Goal: Navigation & Orientation: Find specific page/section

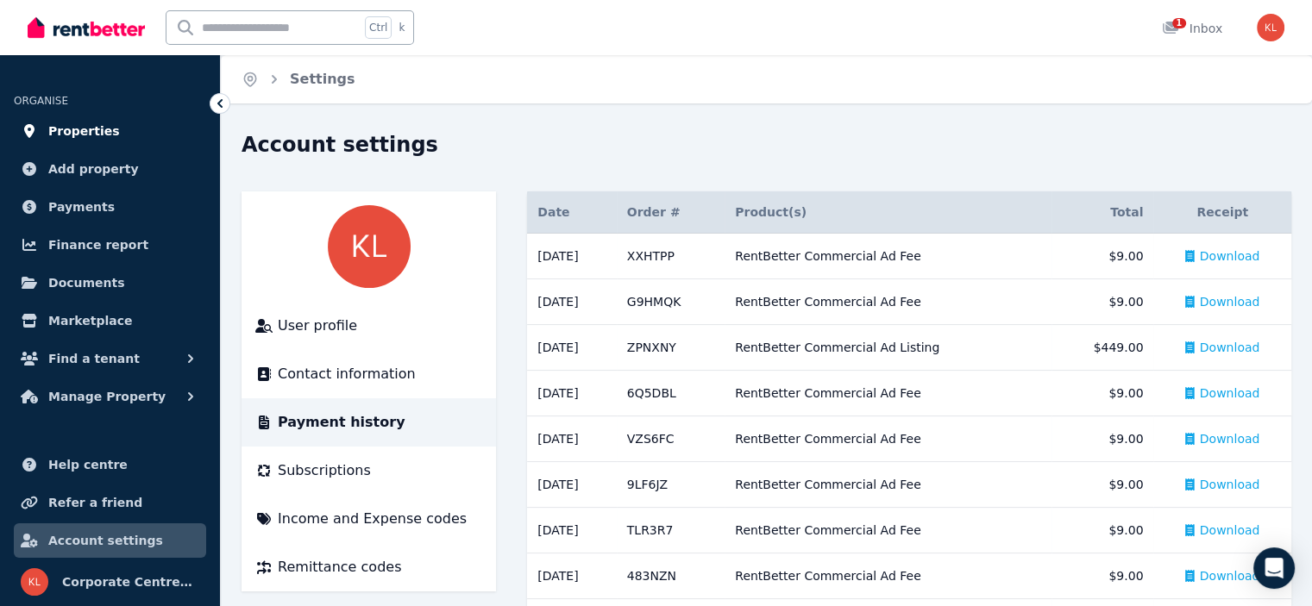
click at [114, 132] on link "Properties" at bounding box center [110, 131] width 192 height 34
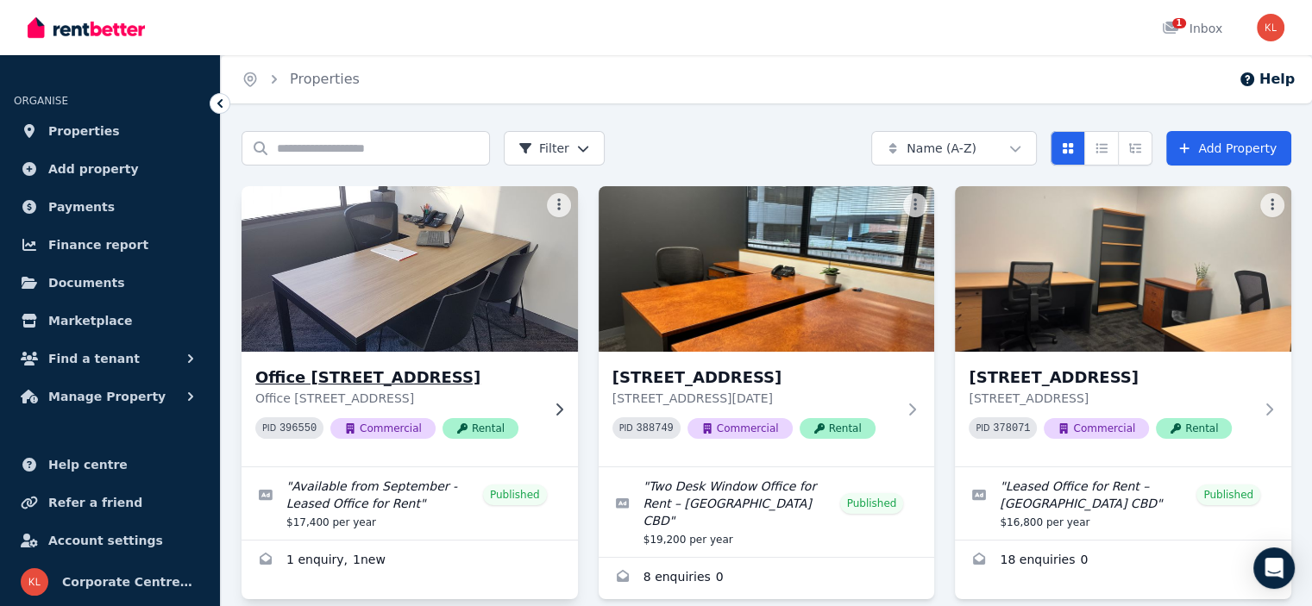
click at [433, 285] on img at bounding box center [409, 269] width 353 height 174
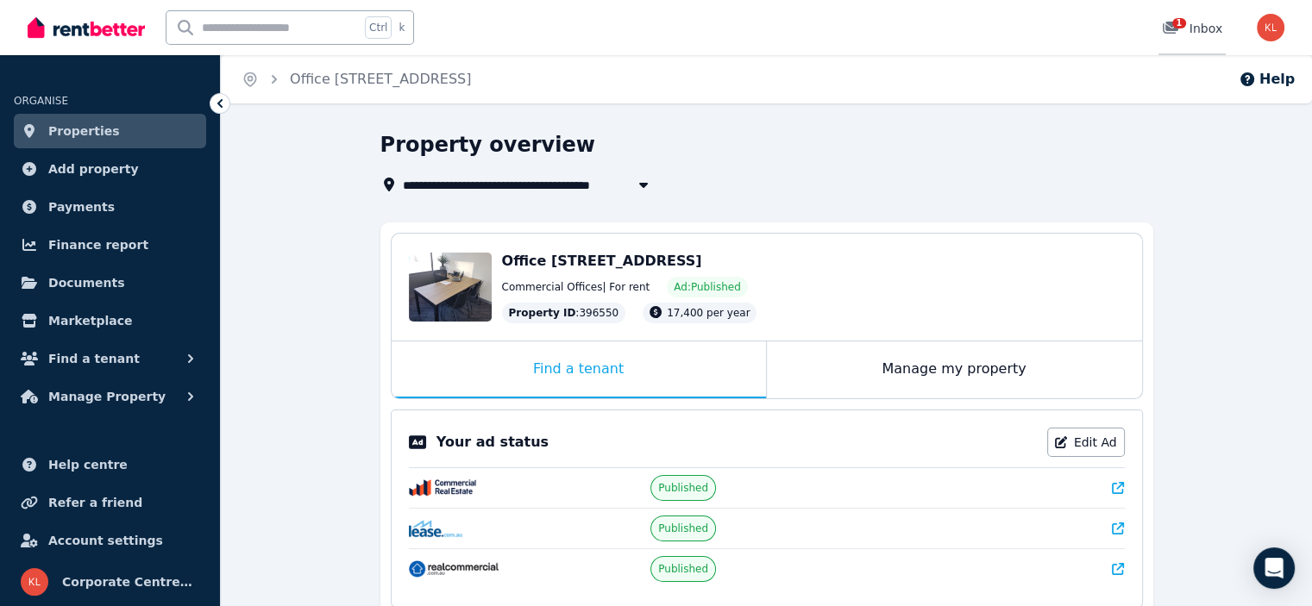
click at [1201, 30] on div "1 Inbox" at bounding box center [1191, 28] width 60 height 17
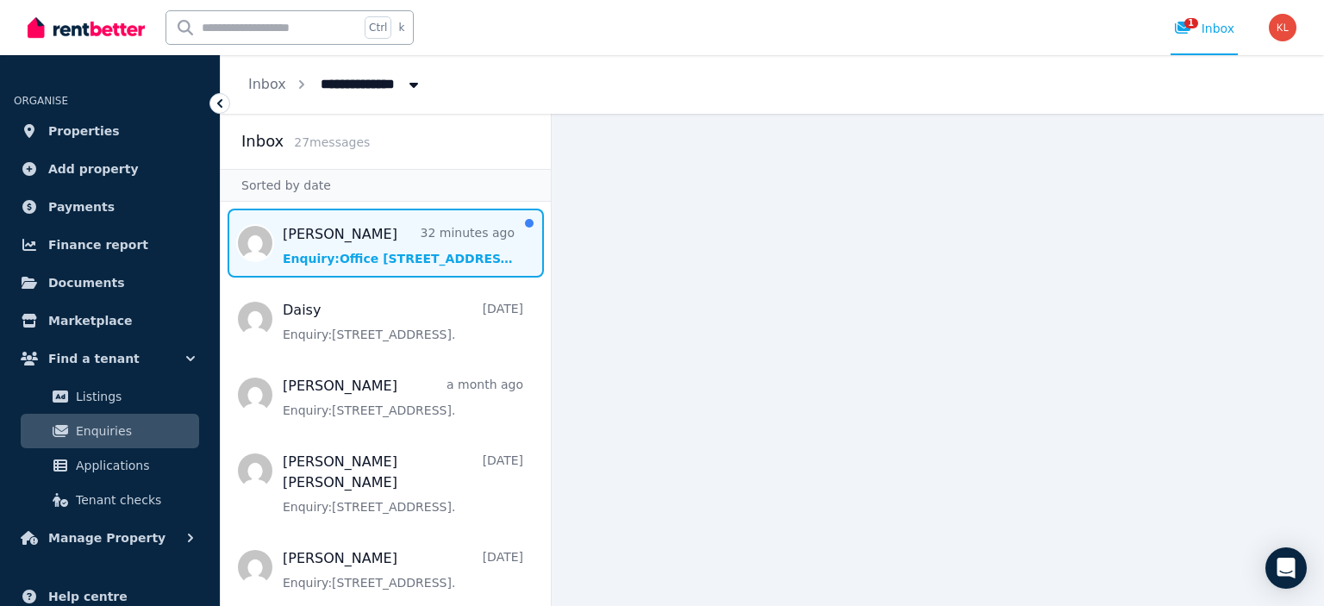
click at [338, 278] on span "Message list" at bounding box center [386, 243] width 330 height 69
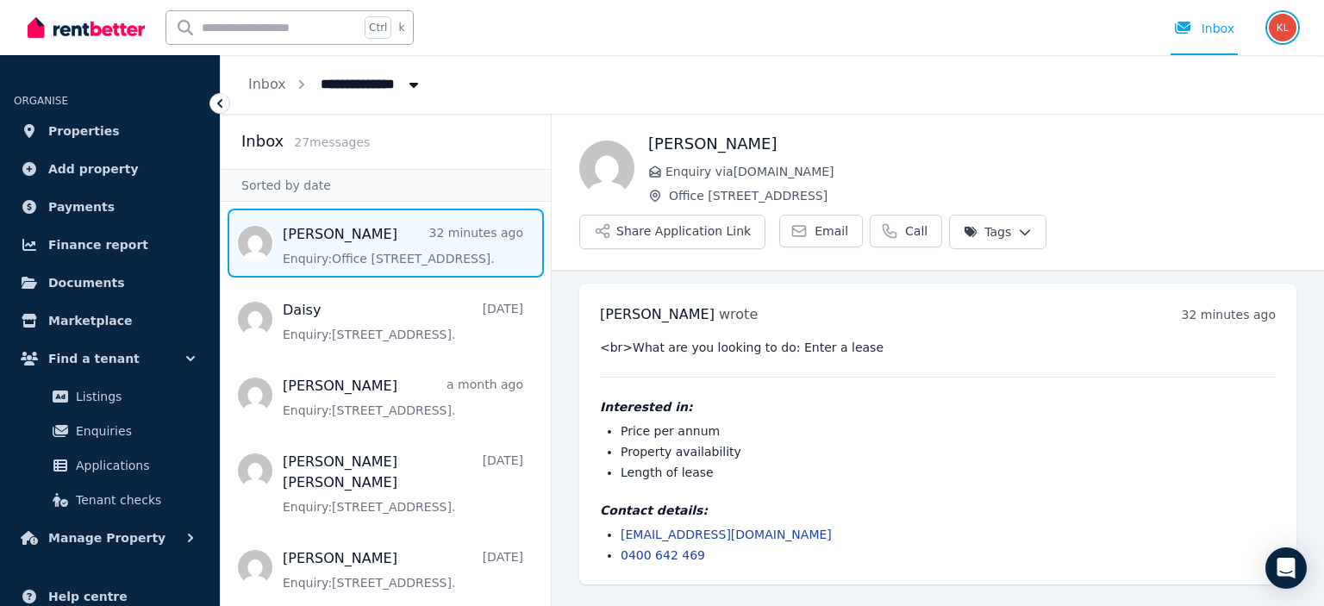
click at [1285, 25] on img "button" at bounding box center [1283, 28] width 28 height 28
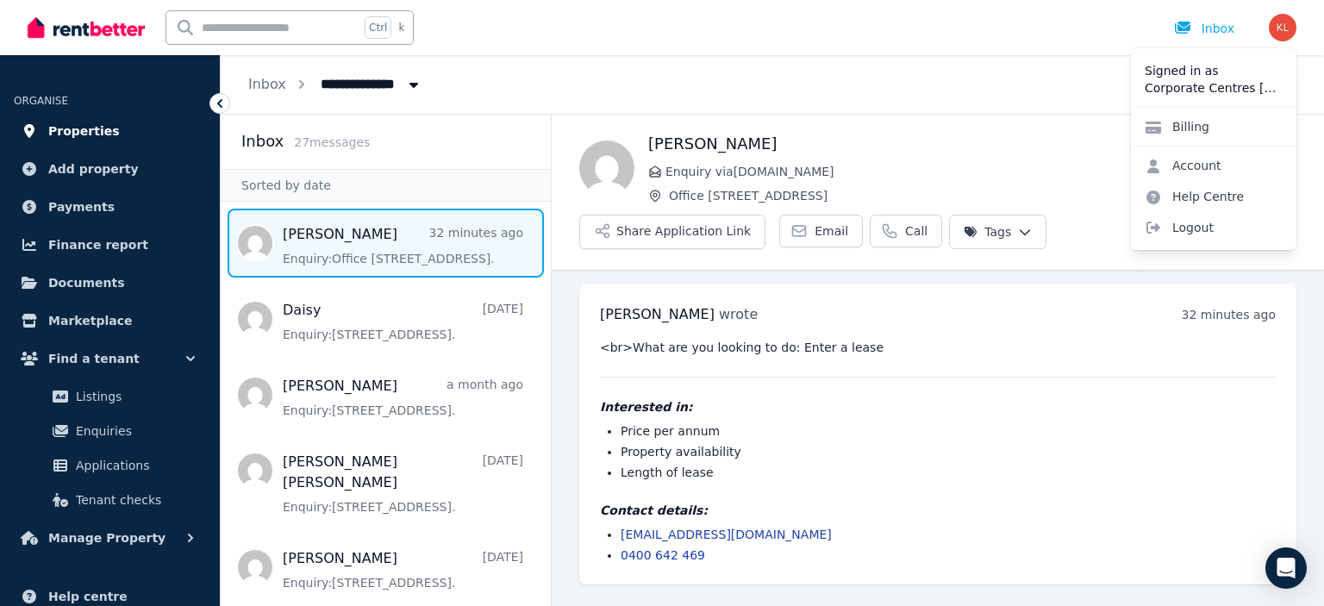
click at [98, 137] on span "Properties" at bounding box center [84, 131] width 72 height 21
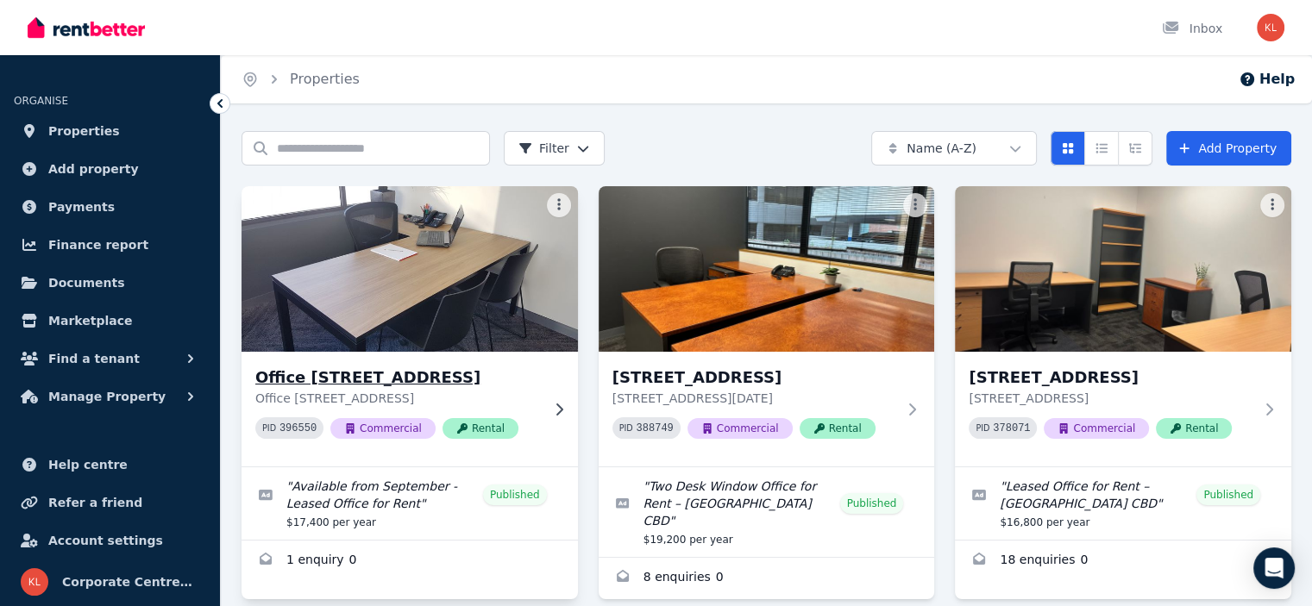
click at [364, 372] on h3 "Office [STREET_ADDRESS]" at bounding box center [397, 378] width 285 height 24
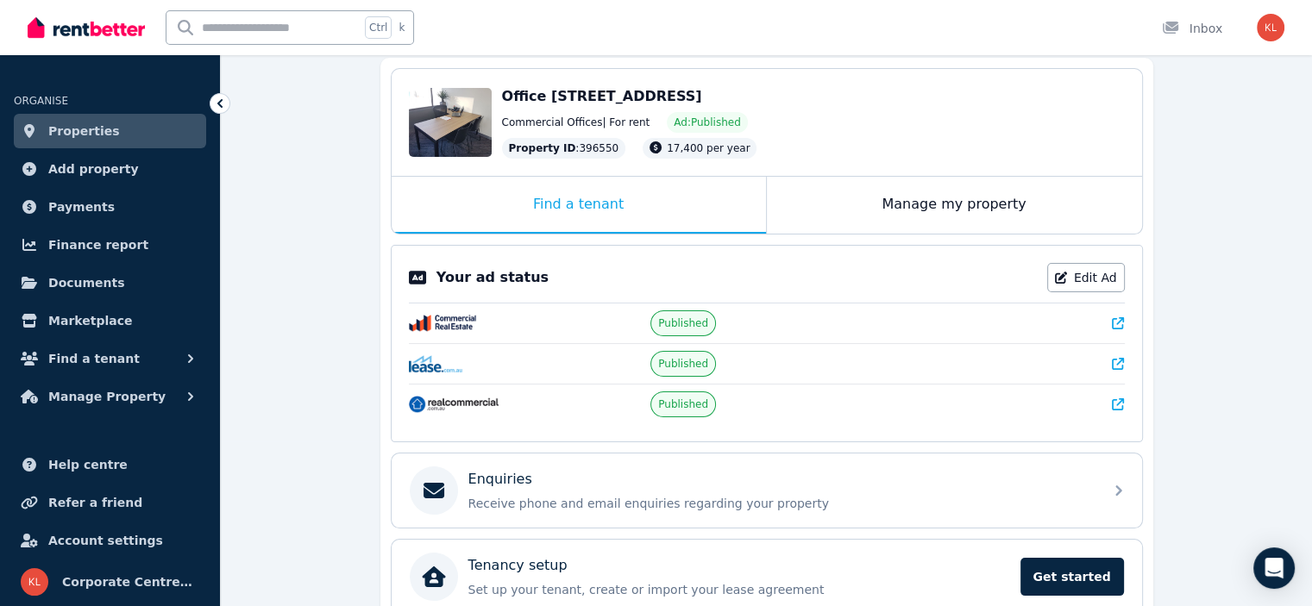
scroll to position [72, 0]
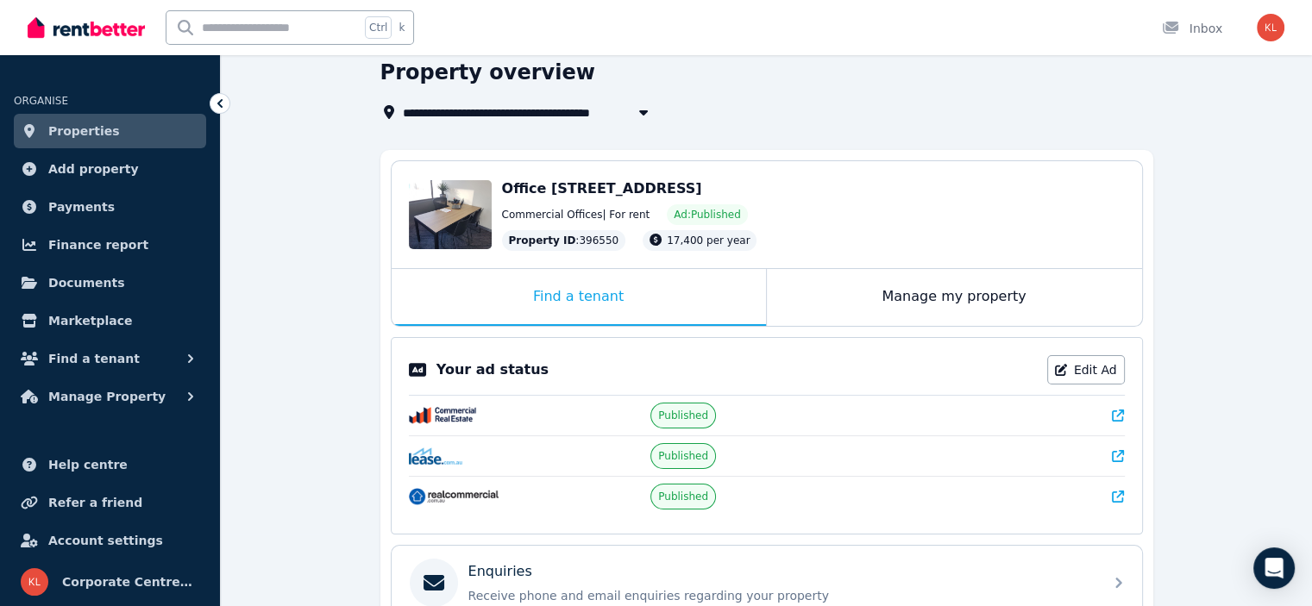
click at [686, 215] on span "Ad: Published" at bounding box center [706, 215] width 66 height 14
